Goal: Task Accomplishment & Management: Manage account settings

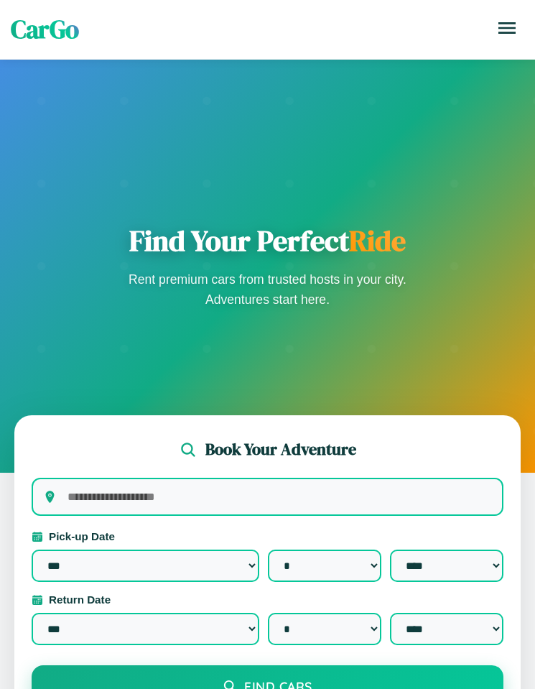
select select "*"
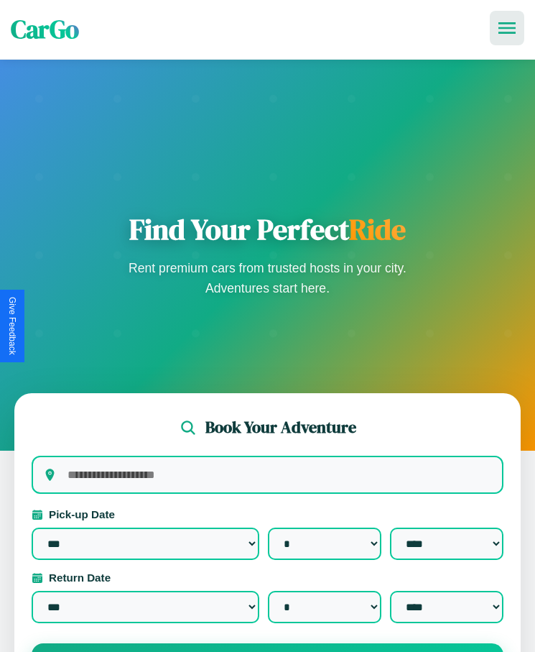
click at [507, 28] on icon at bounding box center [507, 27] width 17 height 11
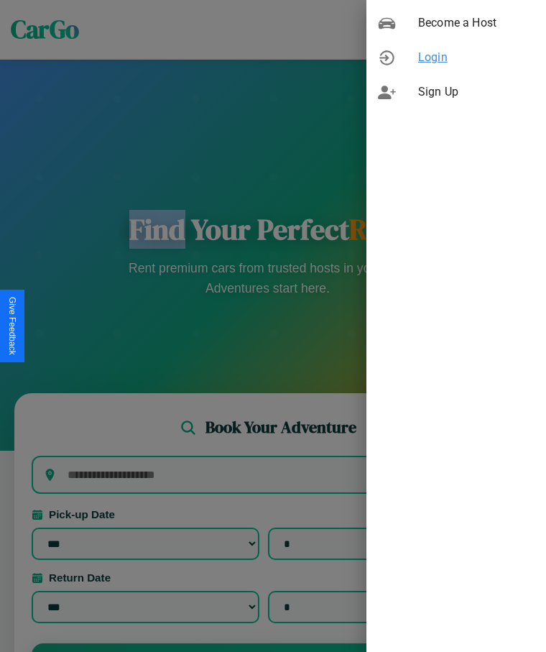
click at [456, 57] on span "Login" at bounding box center [476, 57] width 116 height 17
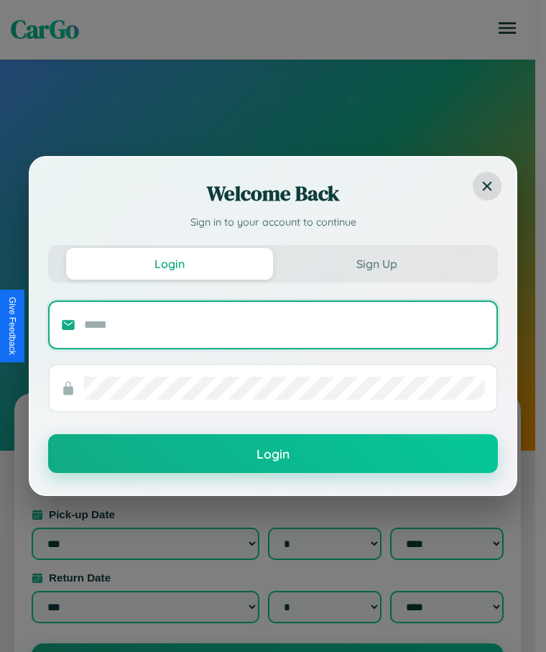
click at [285, 324] on input "text" at bounding box center [284, 324] width 401 height 23
type input "**********"
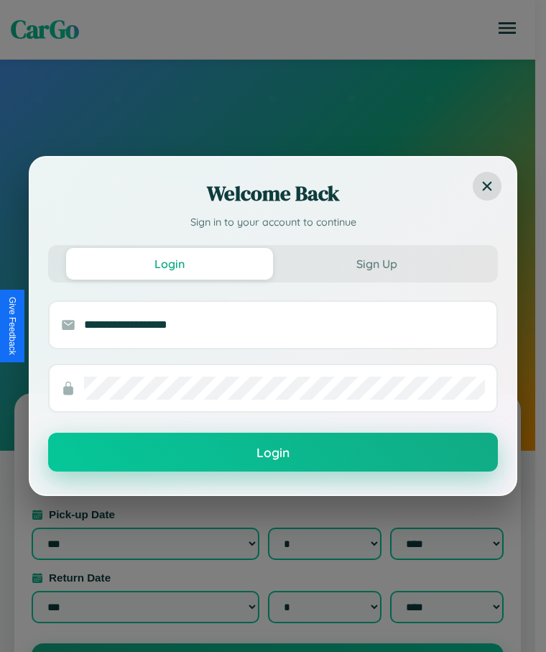
click at [273, 453] on button "Login" at bounding box center [273, 452] width 450 height 39
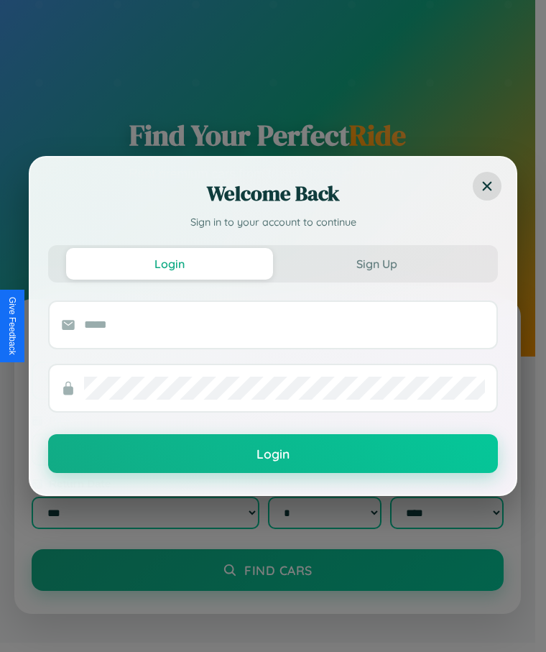
scroll to position [229, 0]
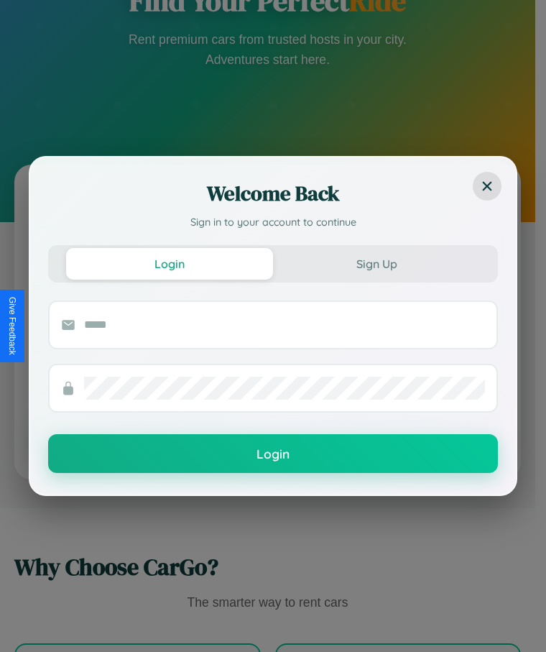
click at [267, 247] on div "Login Sign Up" at bounding box center [273, 263] width 450 height 37
